Goal: Transaction & Acquisition: Purchase product/service

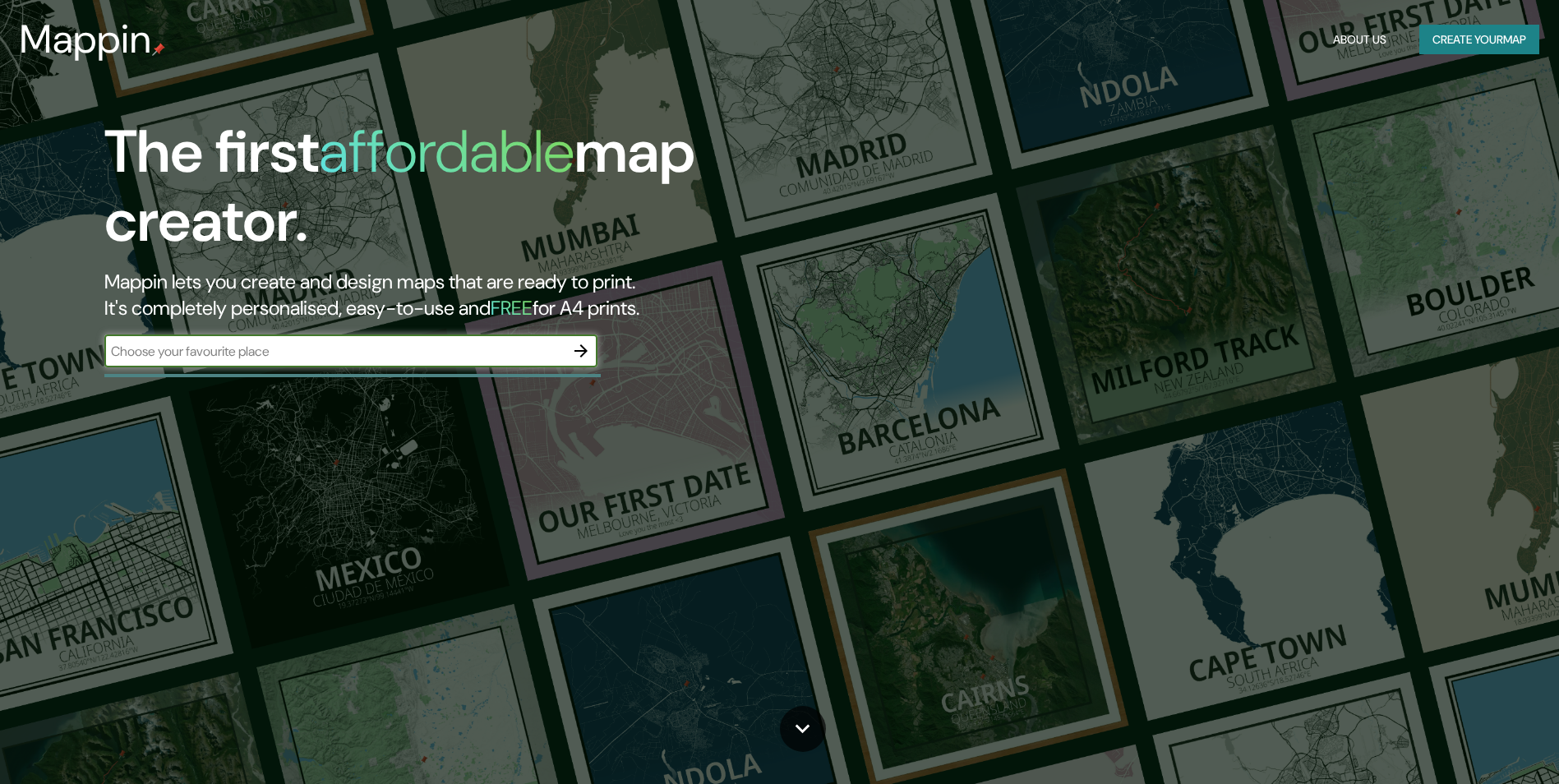
click at [314, 352] on input "text" at bounding box center [334, 351] width 461 height 19
type input "[PERSON_NAME]"
click at [577, 354] on icon "button" at bounding box center [581, 351] width 20 height 20
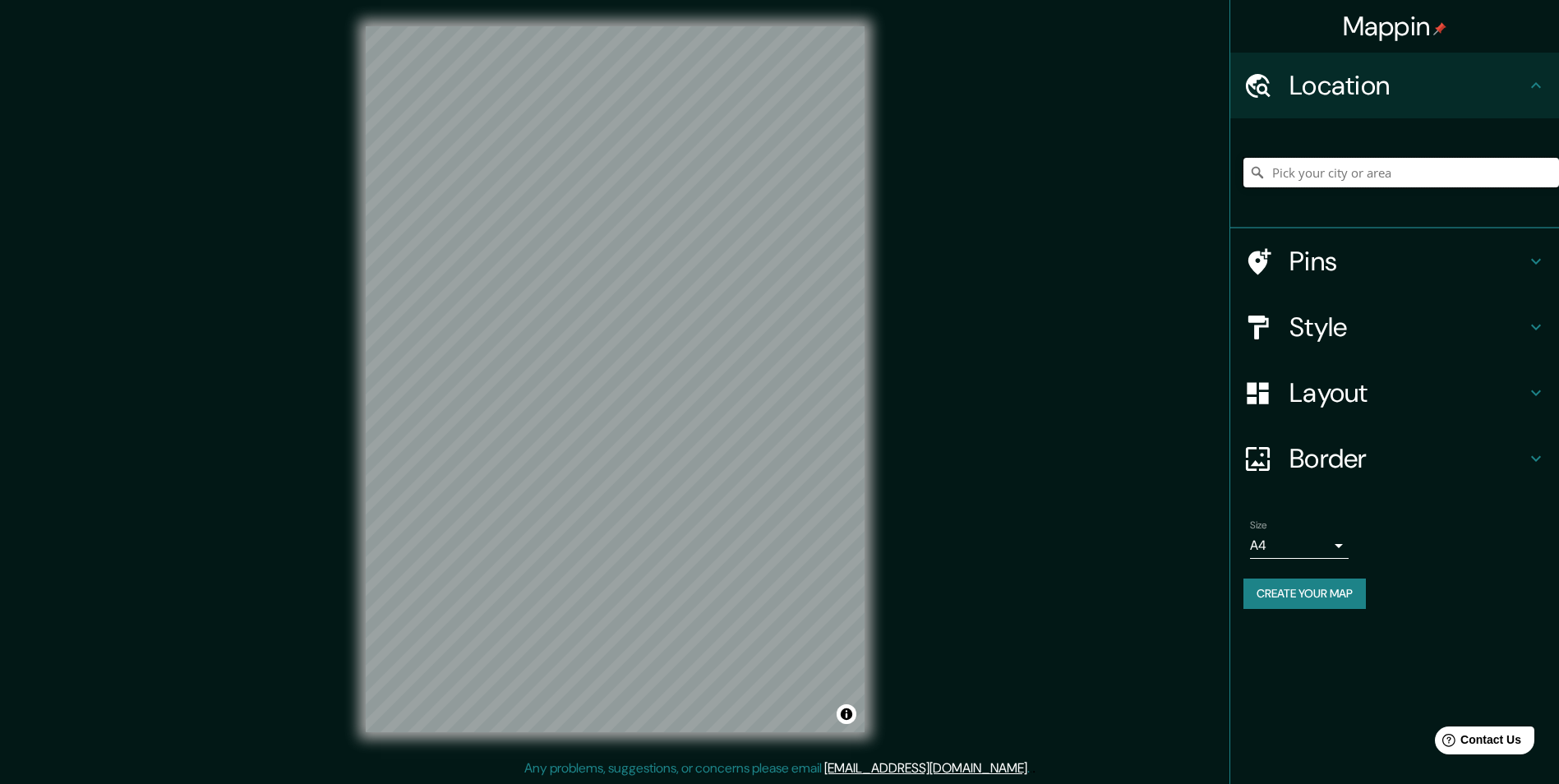
click at [1410, 166] on input "Pick your city or area" at bounding box center [1401, 173] width 315 height 29
type input "h"
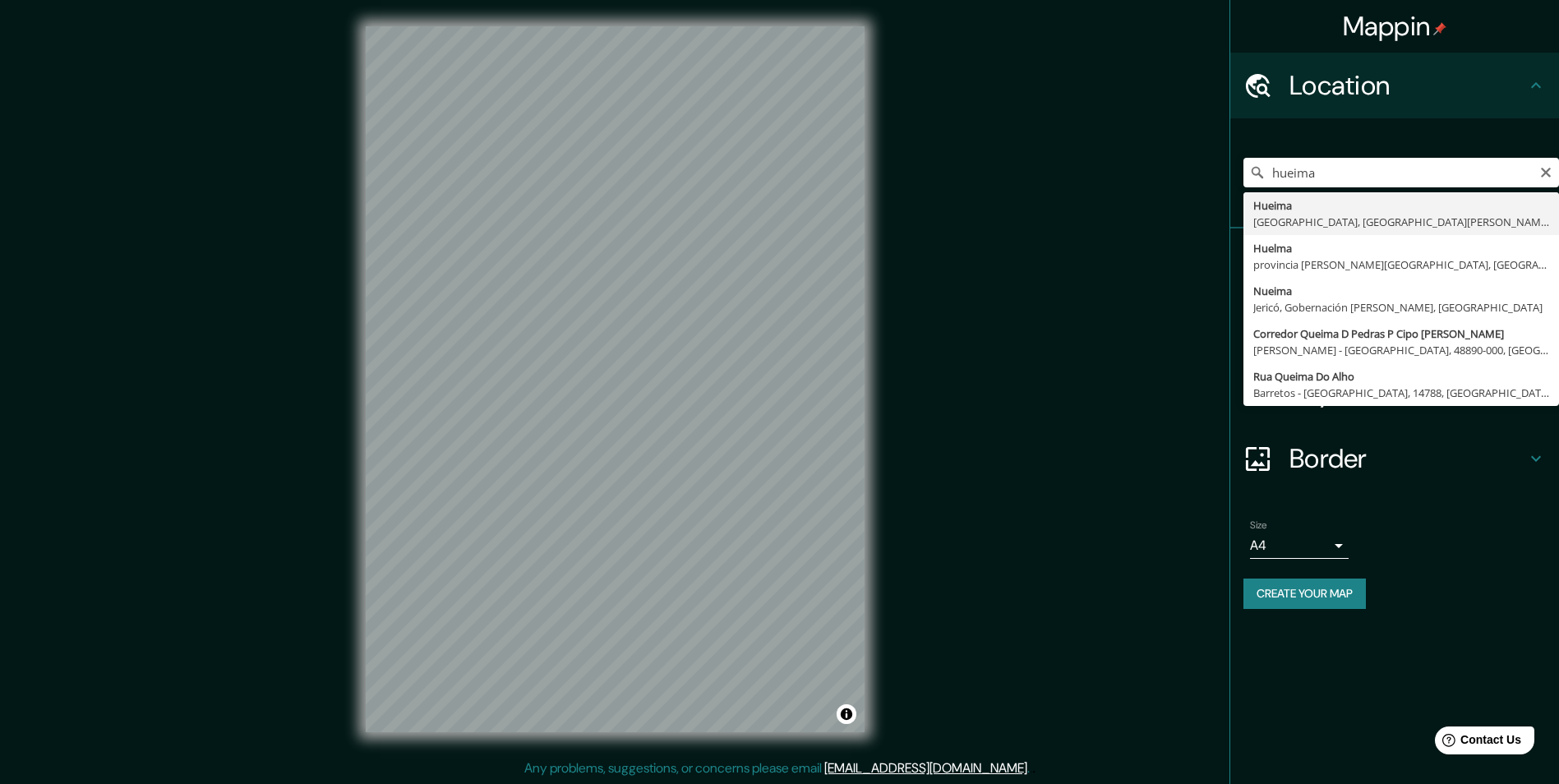
type input "Hueima, [GEOGRAPHIC_DATA], [GEOGRAPHIC_DATA][PERSON_NAME] 5160000, [GEOGRAPHIC_…"
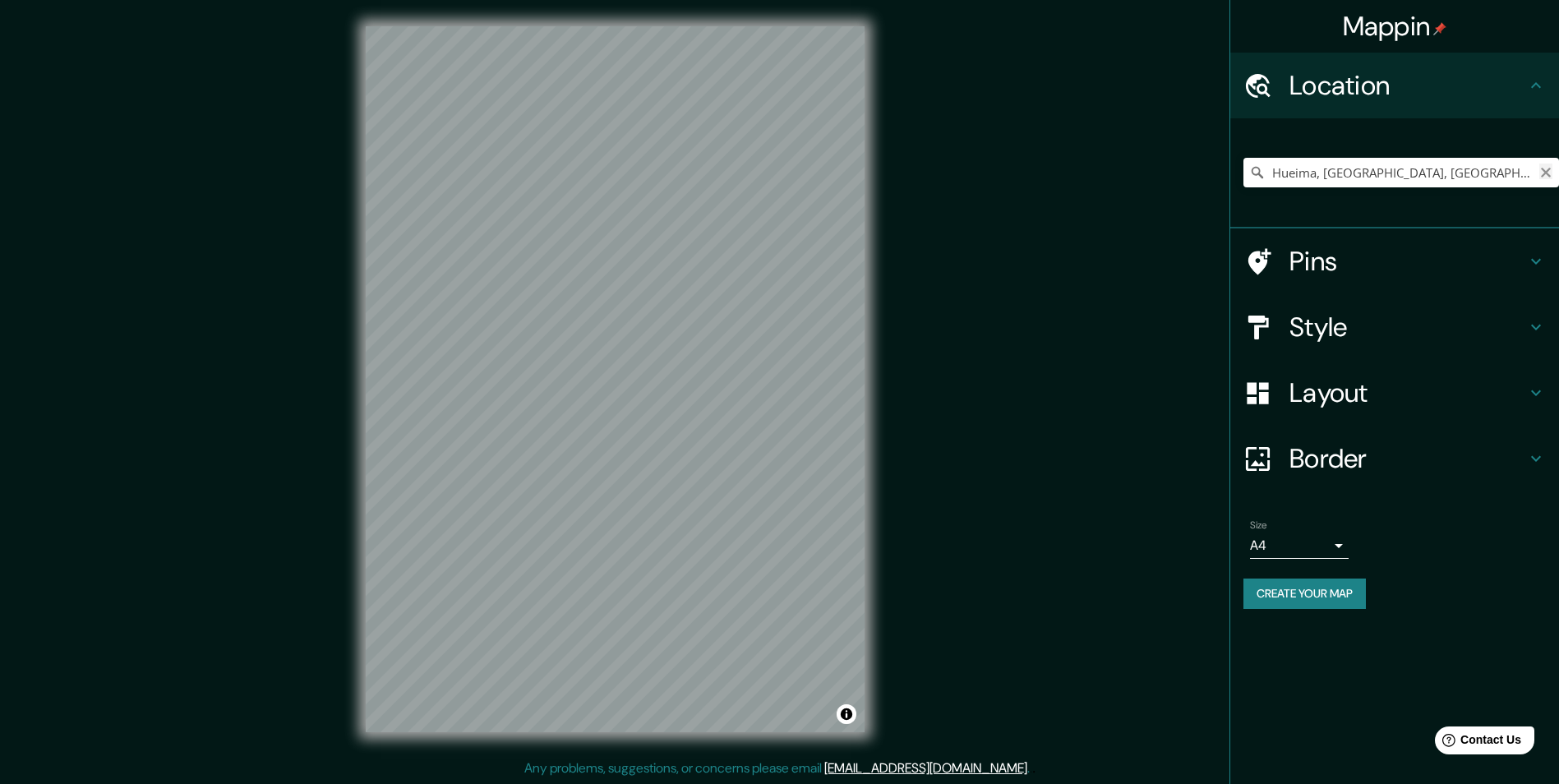
click at [1544, 169] on icon "Clear" at bounding box center [1546, 173] width 13 height 13
click at [1485, 176] on input "Pick your city or area" at bounding box center [1401, 173] width 315 height 29
type input "cascada hueima"
click at [659, 282] on div at bounding box center [665, 278] width 13 height 13
click at [890, 460] on div "© Mapbox © OpenStreetMap Improve this map" at bounding box center [616, 379] width 552 height 758
